Goal: Task Accomplishment & Management: Manage account settings

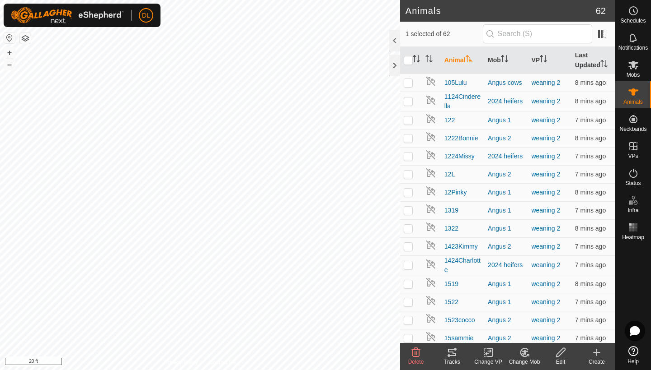
click at [446, 357] on icon at bounding box center [451, 352] width 11 height 11
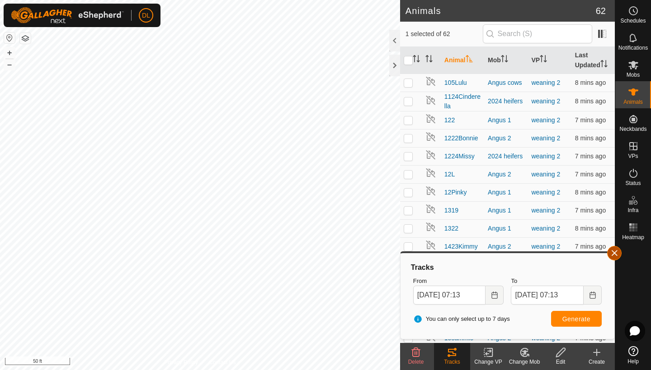
click at [614, 255] on span "button" at bounding box center [613, 253] width 7 height 7
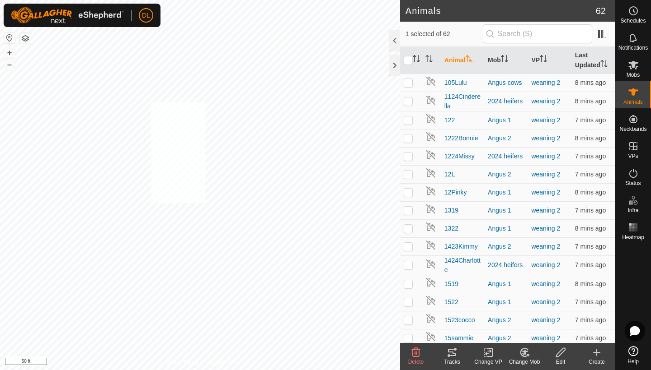
checkbox input "true"
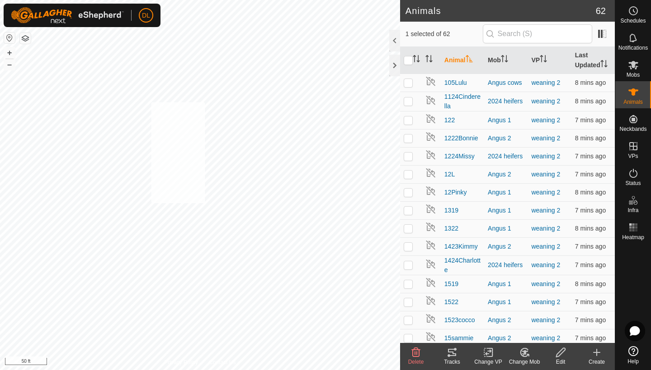
checkbox input "true"
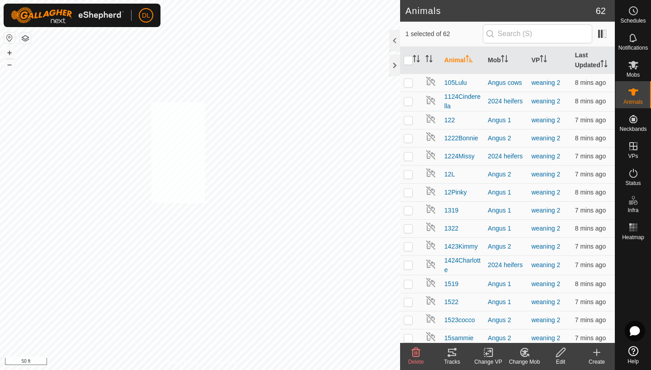
checkbox input "true"
click at [489, 356] on icon at bounding box center [488, 352] width 11 height 11
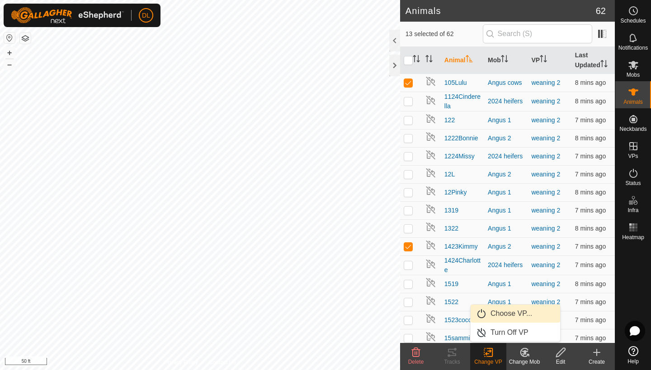
click at [502, 318] on link "Choose VP..." at bounding box center [514, 314] width 89 height 18
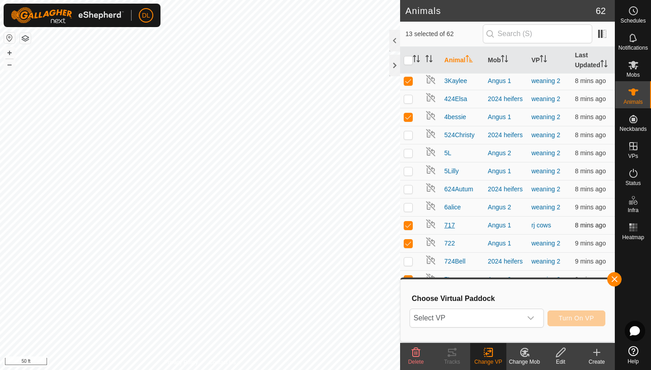
scroll to position [854, 0]
click at [442, 315] on span "Select VP" at bounding box center [466, 318] width 112 height 18
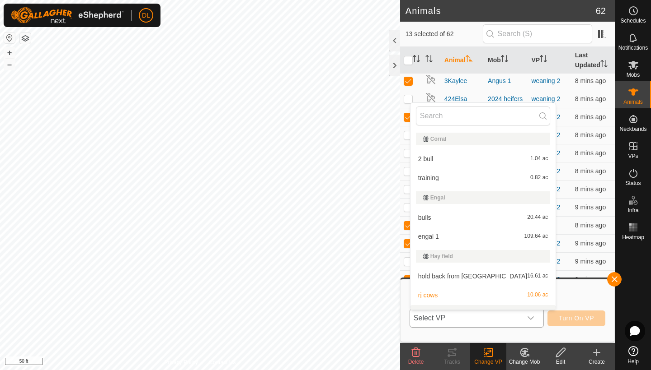
scroll to position [14, 0]
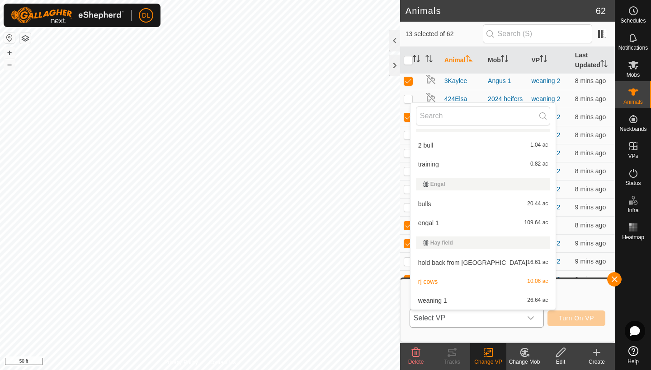
click at [444, 264] on li "hold back from [GEOGRAPHIC_DATA] 16.61 ac" at bounding box center [482, 263] width 145 height 18
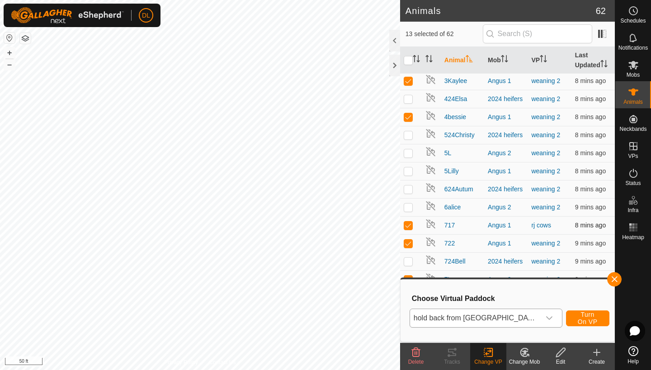
click at [408, 224] on p-checkbox at bounding box center [407, 225] width 9 height 7
checkbox input "false"
click at [454, 317] on span "Select VP" at bounding box center [466, 318] width 112 height 18
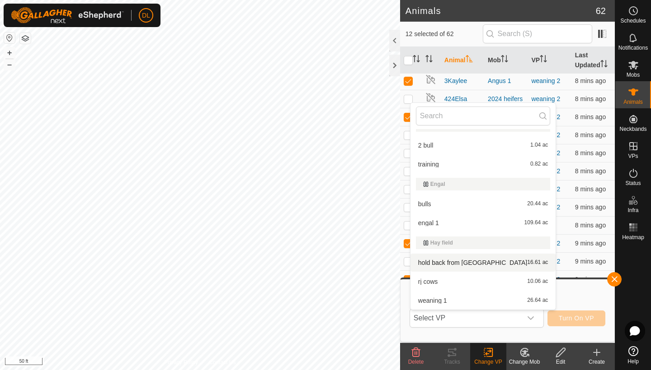
click at [446, 263] on li "hold back from [GEOGRAPHIC_DATA] 16.61 ac" at bounding box center [482, 263] width 145 height 18
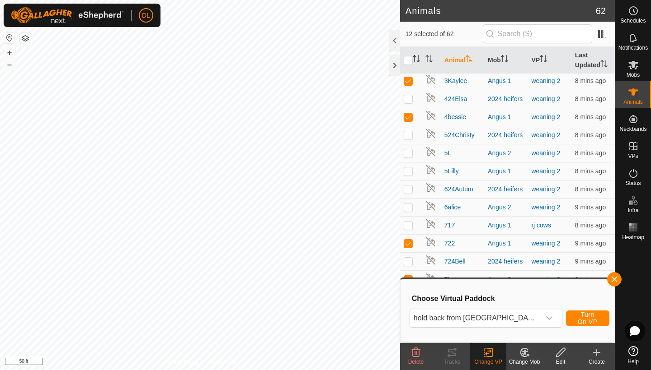
click at [577, 318] on span "Turn On VP" at bounding box center [587, 318] width 21 height 14
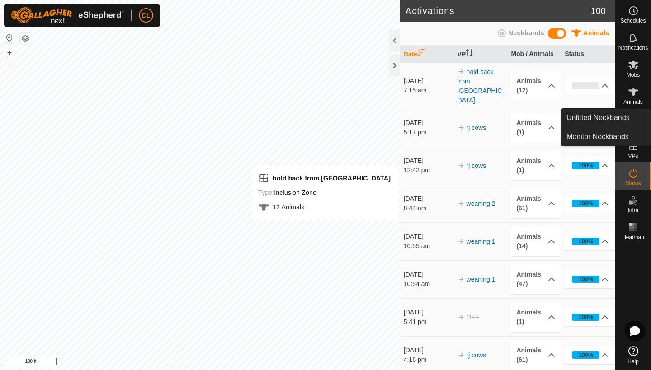
click at [633, 103] on span "Animals" at bounding box center [632, 101] width 19 height 5
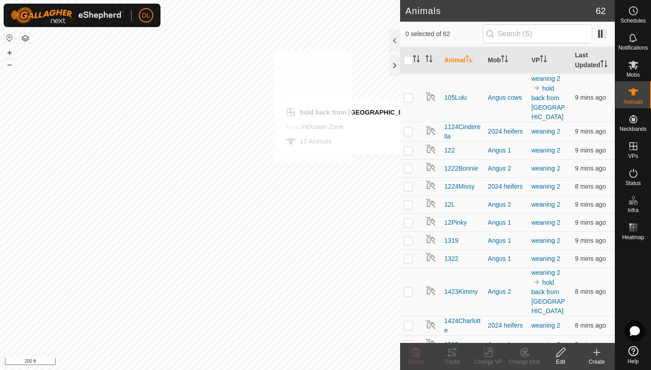
checkbox input "true"
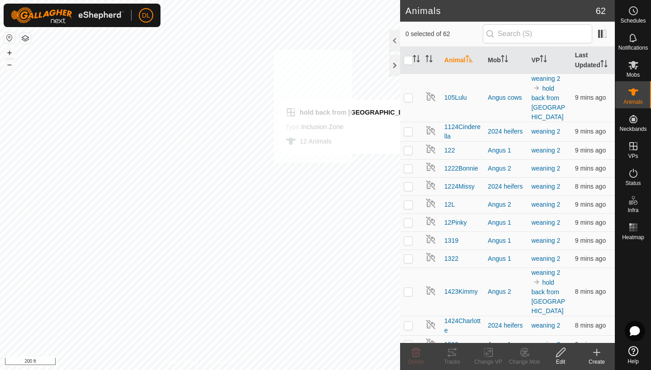
checkbox input "true"
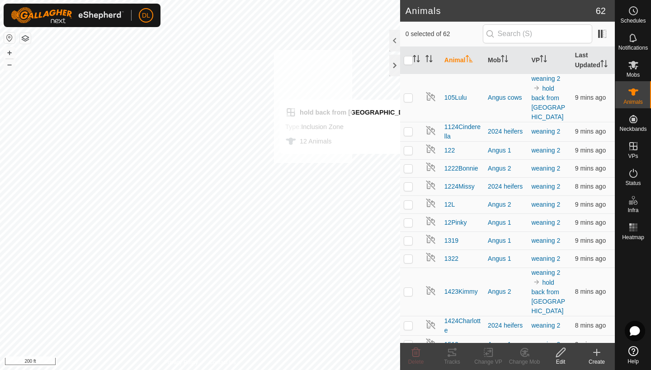
checkbox input "true"
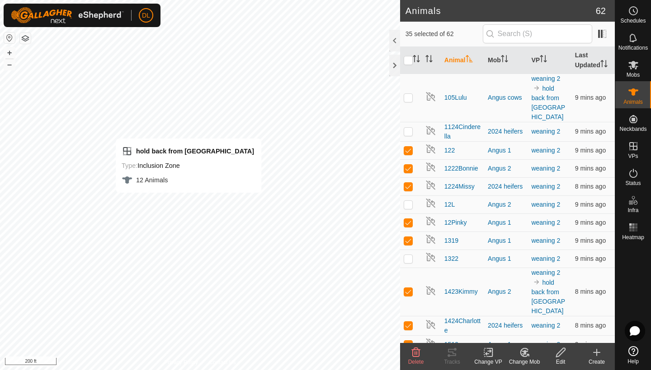
checkbox input "true"
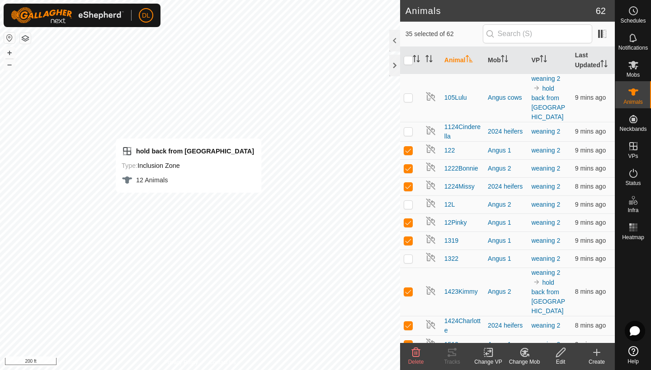
checkbox input "true"
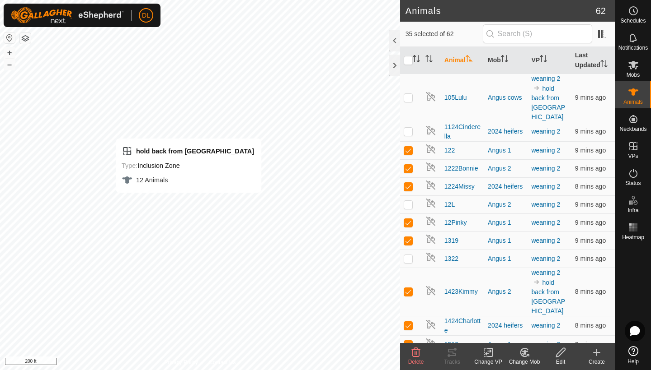
checkbox input "true"
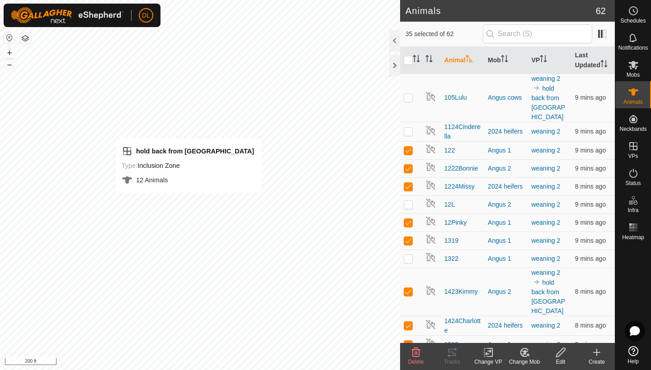
checkbox input "true"
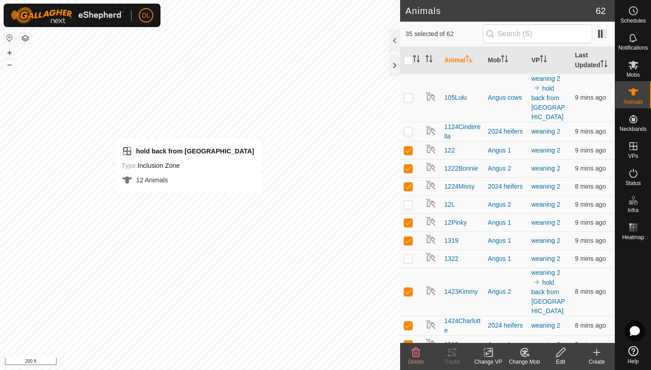
checkbox input "true"
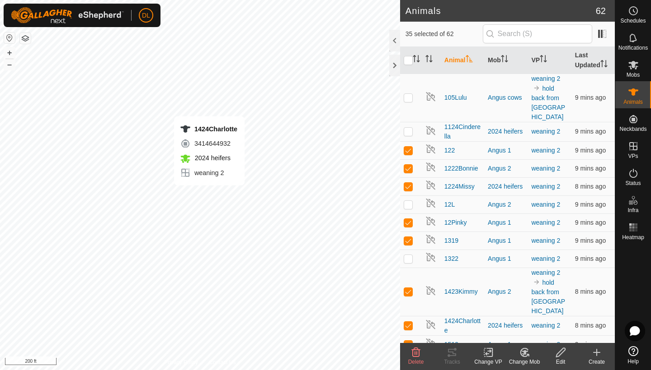
click at [486, 351] on icon at bounding box center [488, 352] width 11 height 11
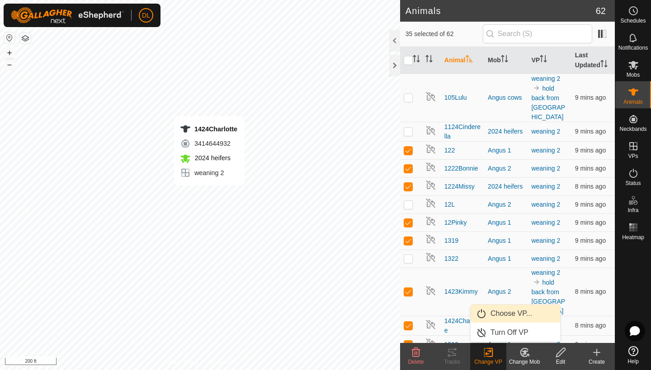
click at [501, 313] on link "Choose VP..." at bounding box center [514, 314] width 89 height 18
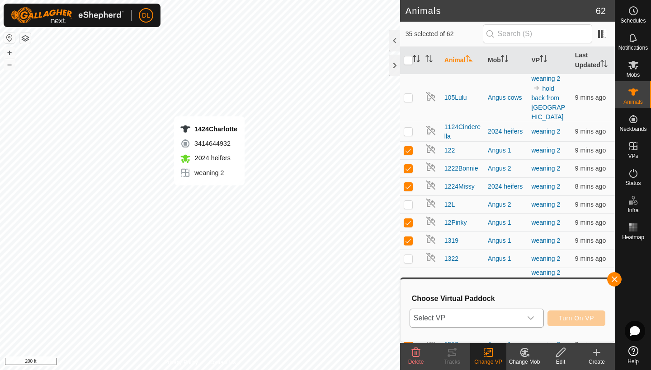
click at [488, 320] on span "Select VP" at bounding box center [466, 318] width 112 height 18
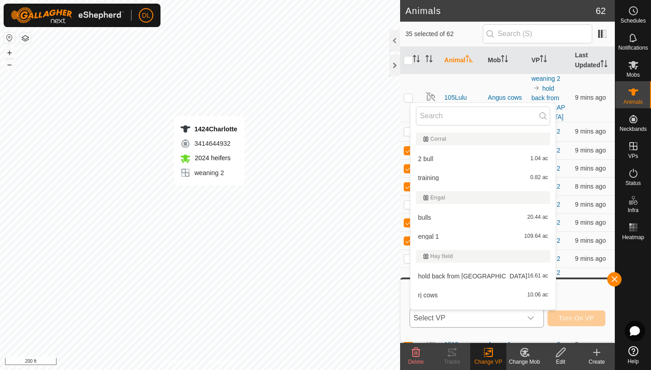
scroll to position [14, 0]
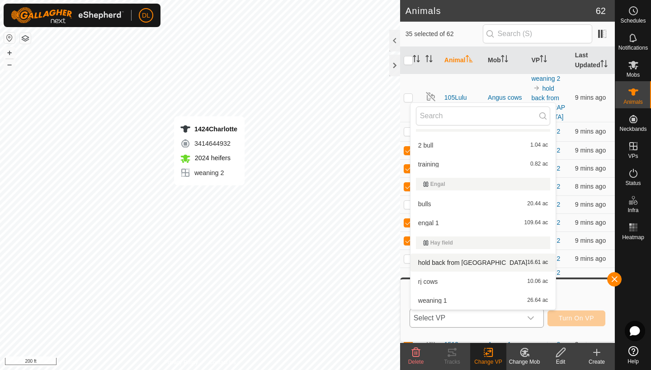
click at [438, 263] on li "hold back from [GEOGRAPHIC_DATA] 16.61 ac" at bounding box center [482, 263] width 145 height 18
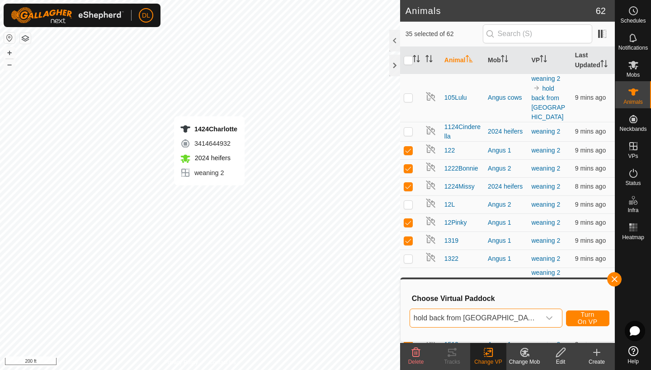
click at [581, 318] on span "Turn On VP" at bounding box center [587, 318] width 21 height 14
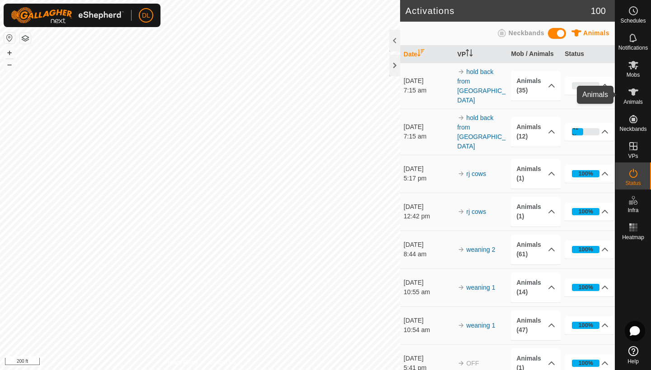
click at [627, 98] on es-animals-svg-icon at bounding box center [633, 92] width 16 height 14
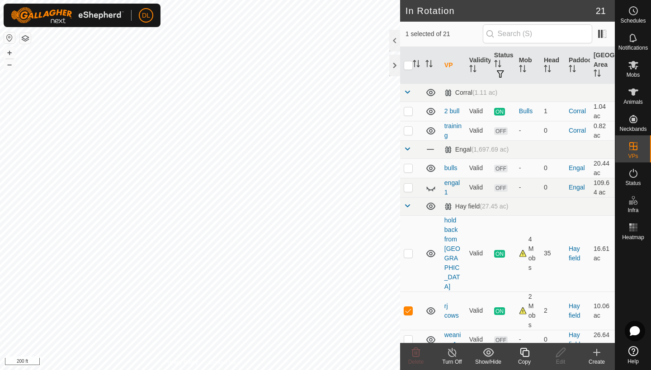
checkbox input "false"
checkbox input "true"
checkbox input "false"
click at [411, 336] on p-checkbox at bounding box center [407, 339] width 9 height 7
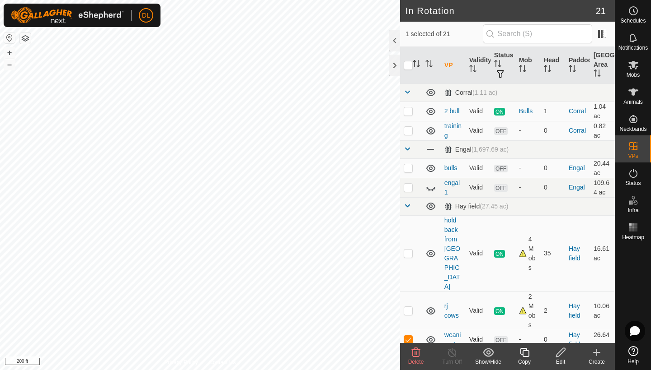
checkbox input "false"
checkbox input "true"
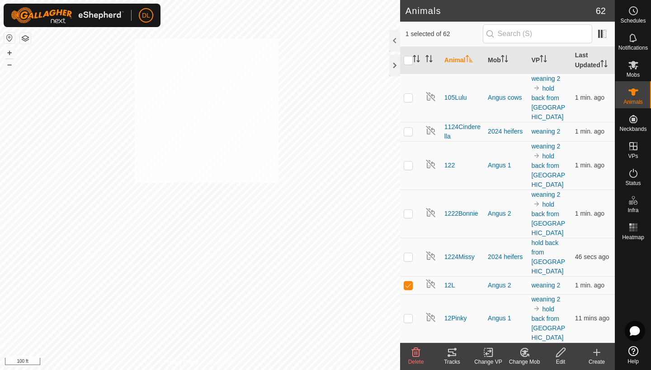
checkbox input "true"
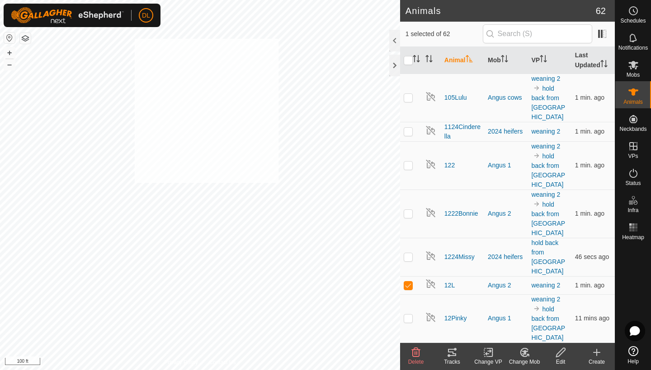
checkbox input "true"
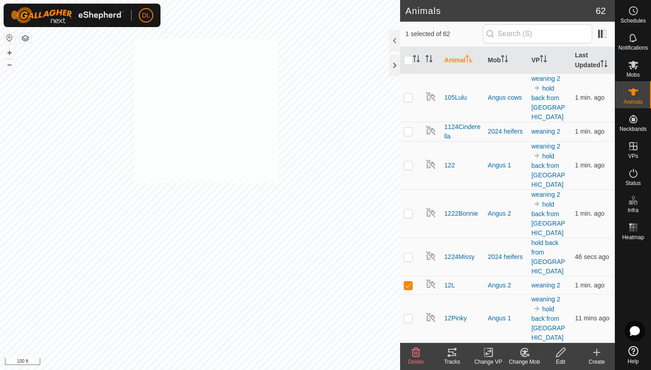
checkbox input "true"
click at [491, 355] on icon at bounding box center [488, 352] width 11 height 11
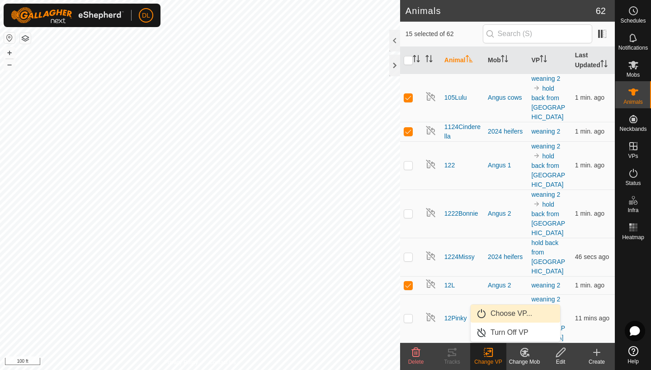
click at [496, 315] on link "Choose VP..." at bounding box center [514, 314] width 89 height 18
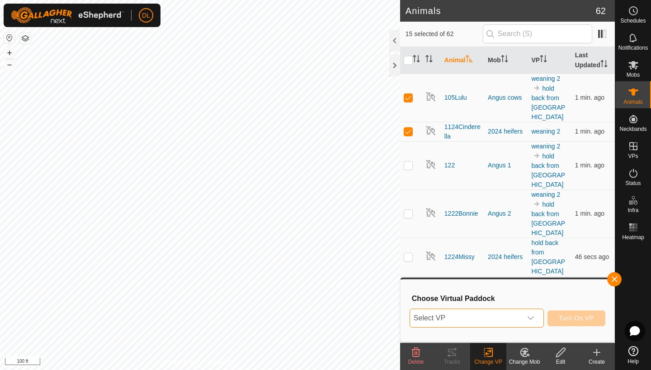
click at [474, 316] on span "Select VP" at bounding box center [466, 318] width 112 height 18
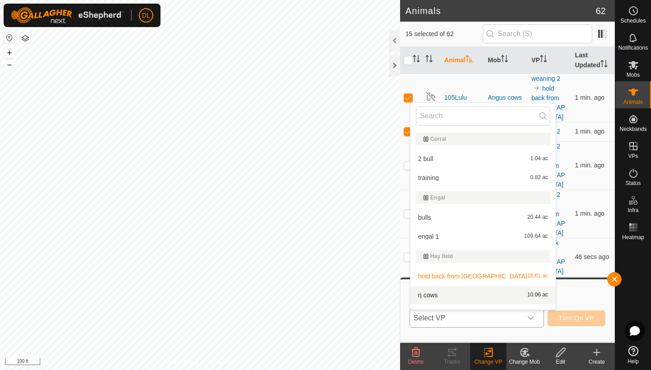
scroll to position [14, 0]
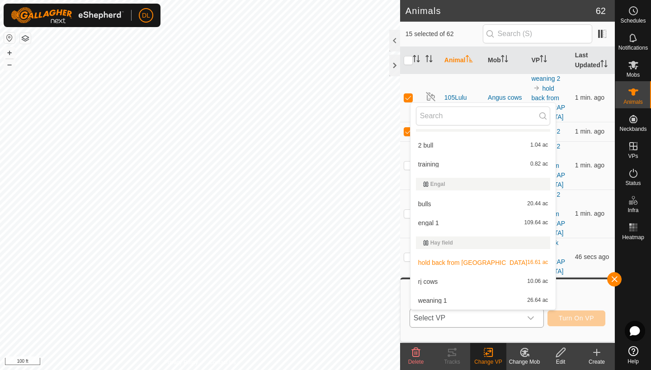
click at [440, 263] on li "hold back from [GEOGRAPHIC_DATA] 16.61 ac" at bounding box center [482, 263] width 145 height 18
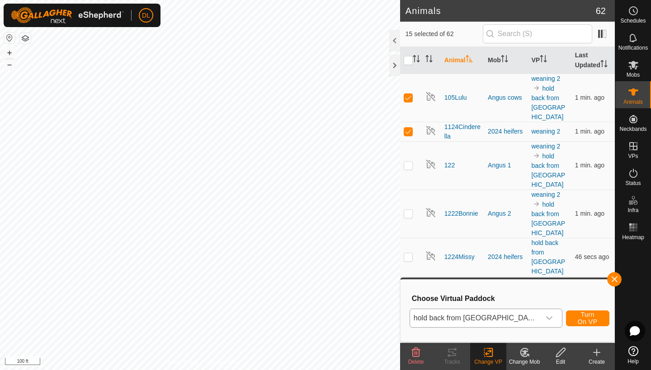
click at [579, 317] on span "Turn On VP" at bounding box center [587, 318] width 21 height 14
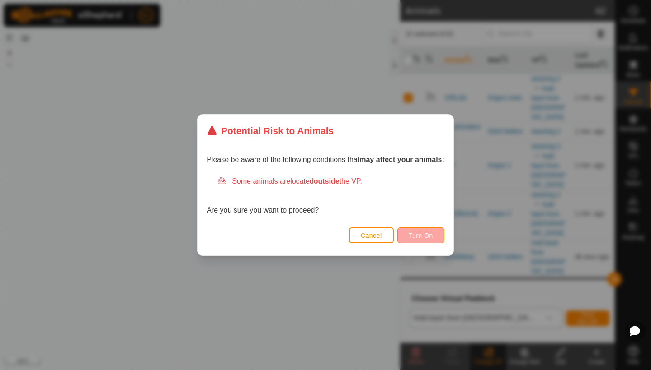
click at [413, 235] on span "Turn On" at bounding box center [420, 235] width 24 height 7
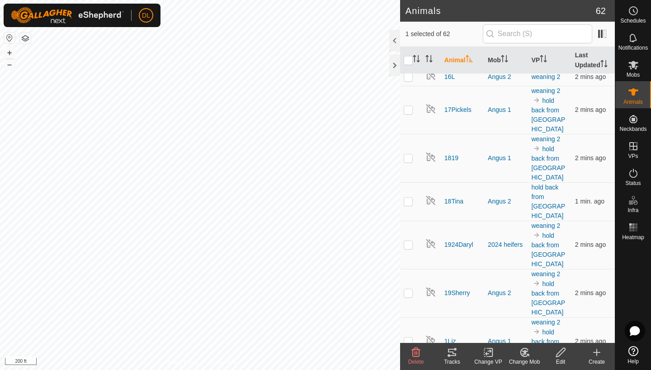
scroll to position [755, 0]
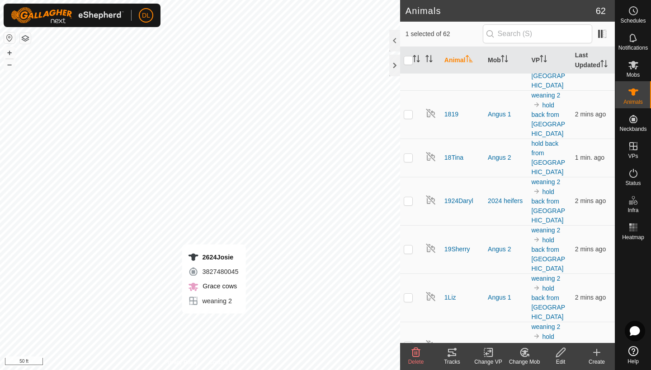
checkbox input "false"
checkbox input "true"
checkbox input "false"
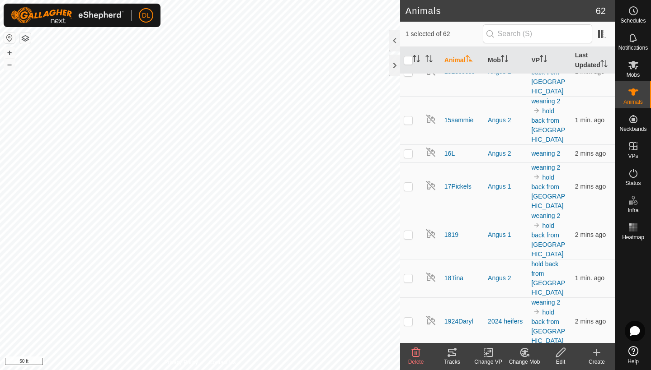
scroll to position [643, 0]
